Goal: Use online tool/utility: Utilize a website feature to perform a specific function

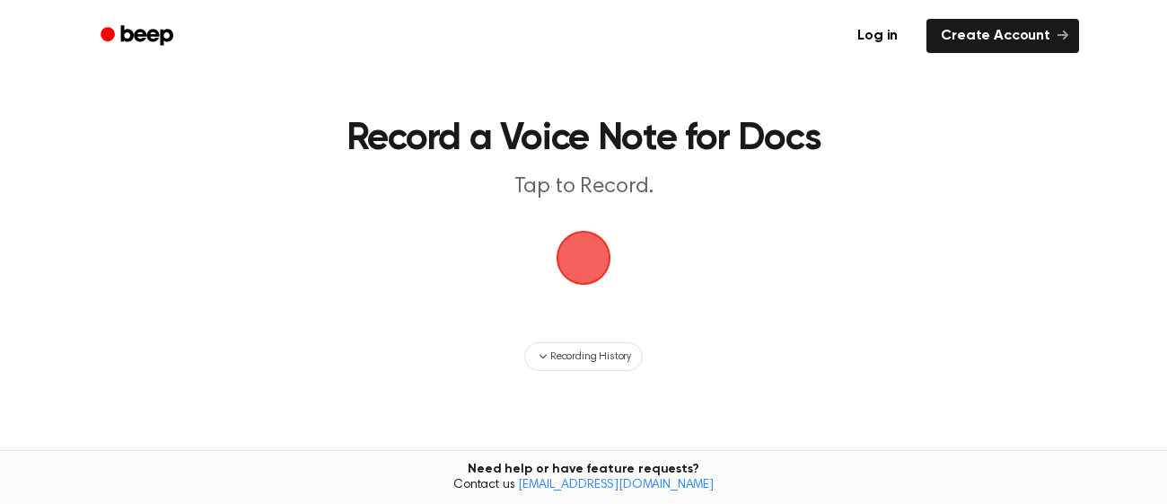
scroll to position [16, 0]
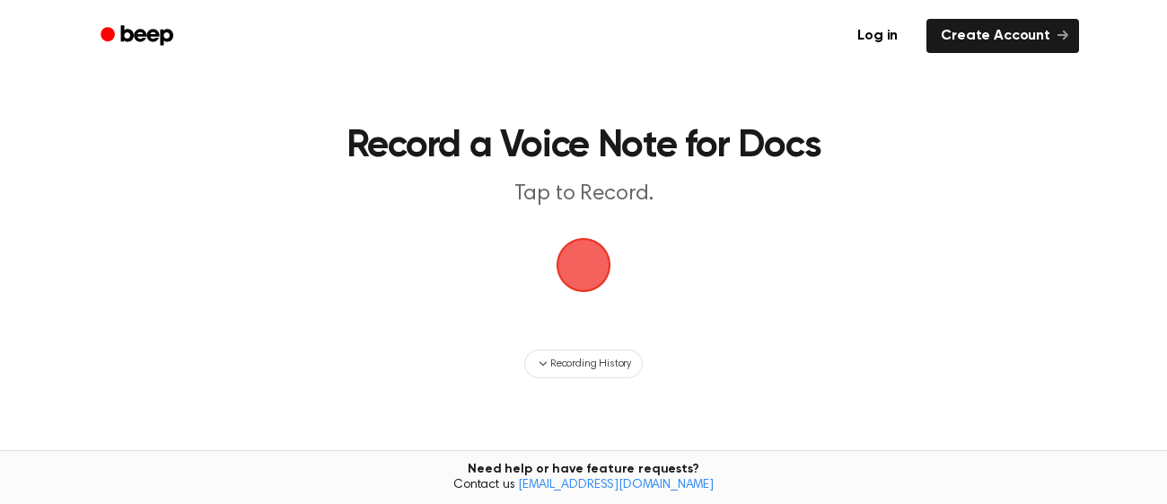
click at [578, 245] on span "button" at bounding box center [583, 265] width 101 height 101
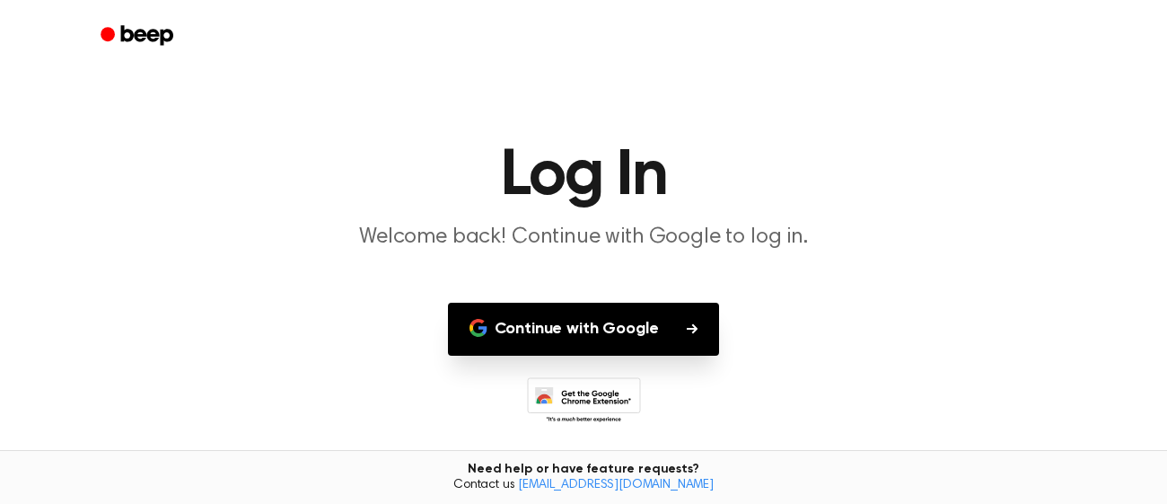
scroll to position [48, 0]
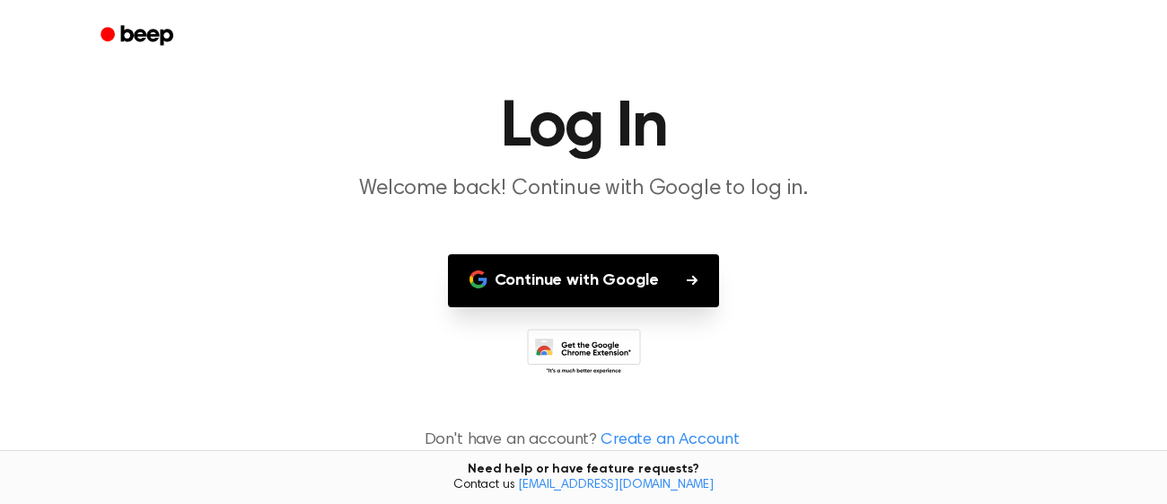
click at [603, 348] on icon at bounding box center [584, 353] width 114 height 49
click at [579, 95] on h1 "Log In" at bounding box center [584, 127] width 920 height 65
click at [586, 112] on h1 "Log In" at bounding box center [584, 127] width 920 height 65
click at [590, 189] on p "Welcome back! Continue with Google to log in." at bounding box center [584, 189] width 690 height 30
click at [602, 263] on button "Continue with Google" at bounding box center [584, 280] width 272 height 53
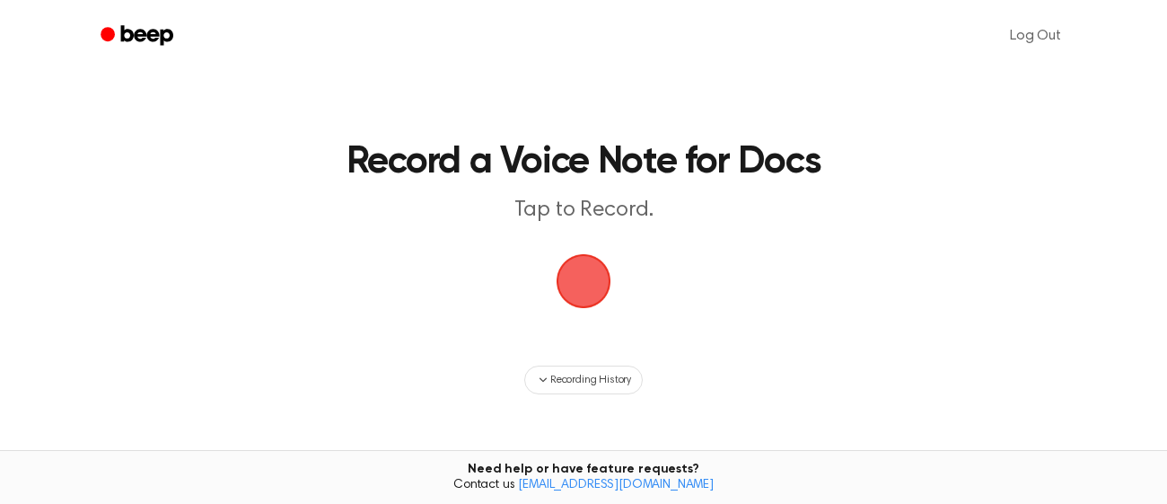
click at [593, 314] on span "button" at bounding box center [583, 281] width 101 height 101
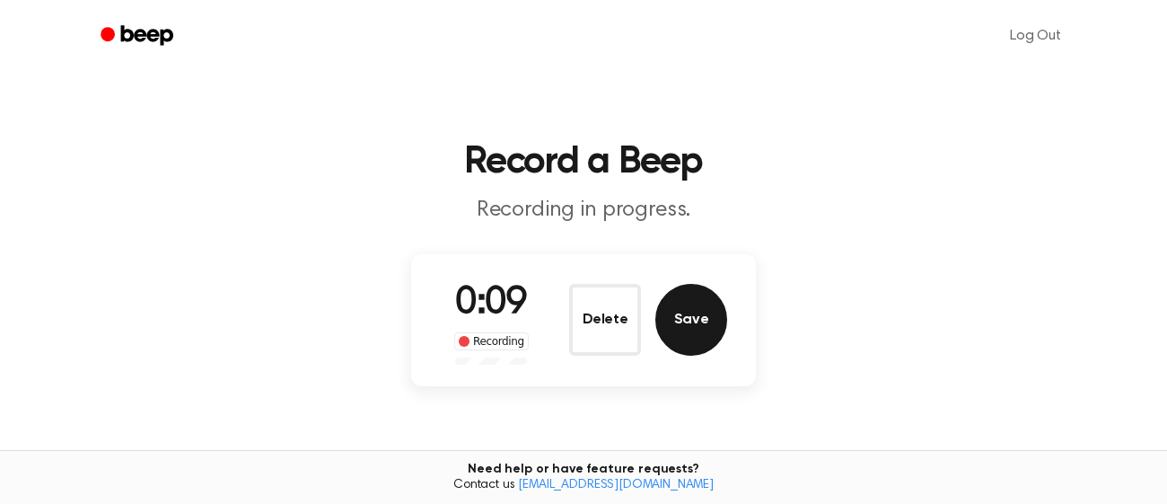
click at [675, 329] on button "Save" at bounding box center [692, 320] width 72 height 72
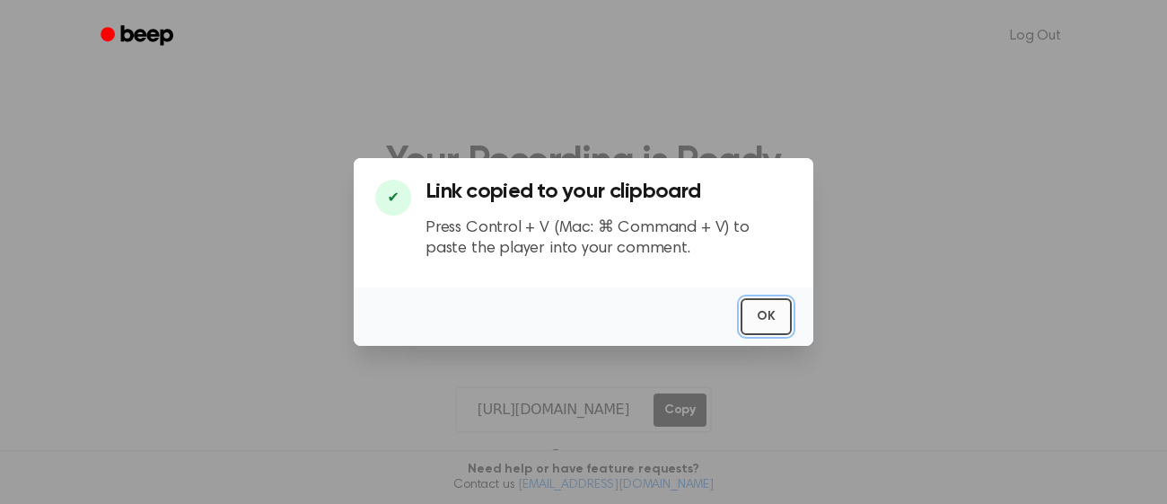
click at [777, 314] on button "OK" at bounding box center [766, 316] width 51 height 37
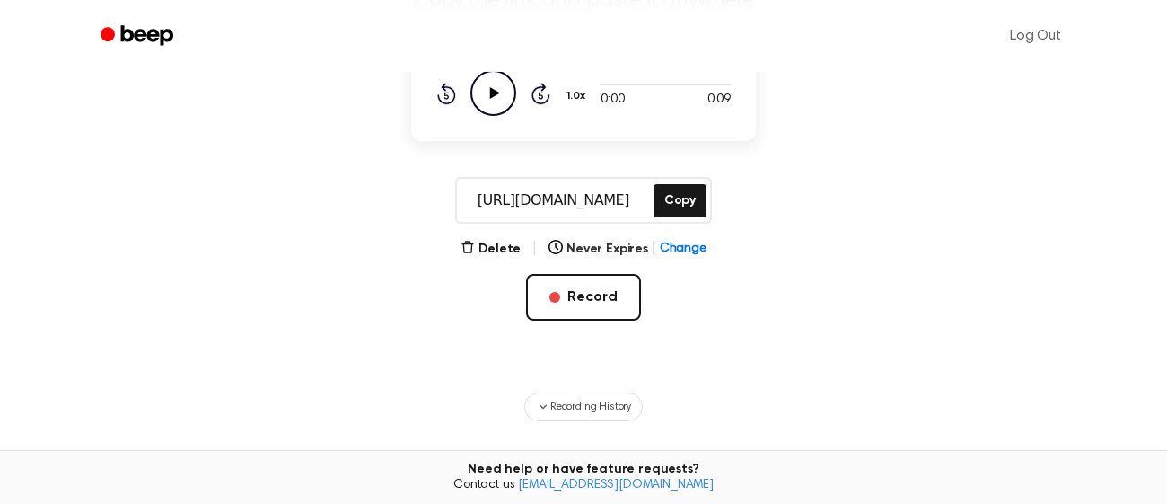
scroll to position [211, 0]
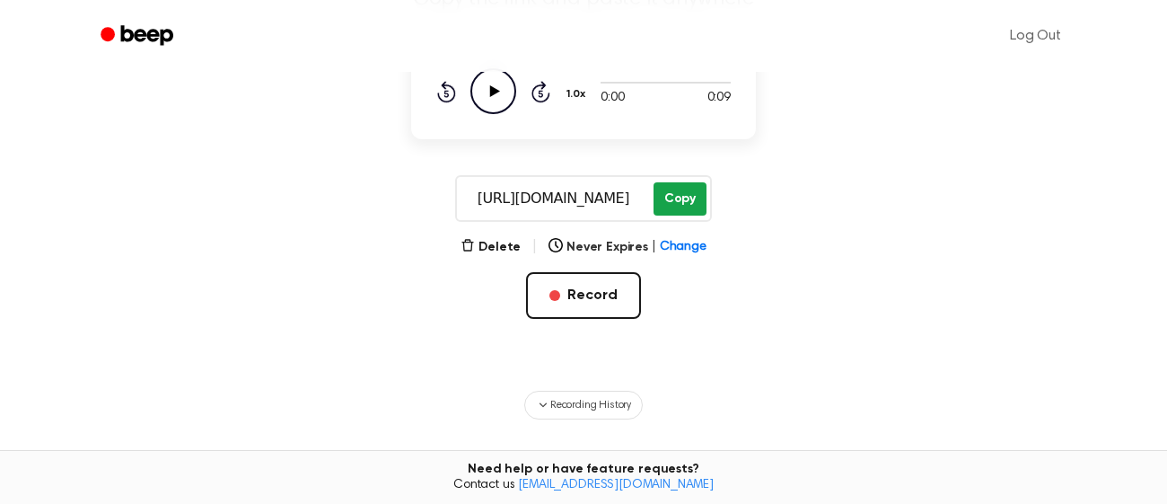
click at [696, 192] on button "Copy" at bounding box center [680, 198] width 53 height 33
